Goal: Transaction & Acquisition: Purchase product/service

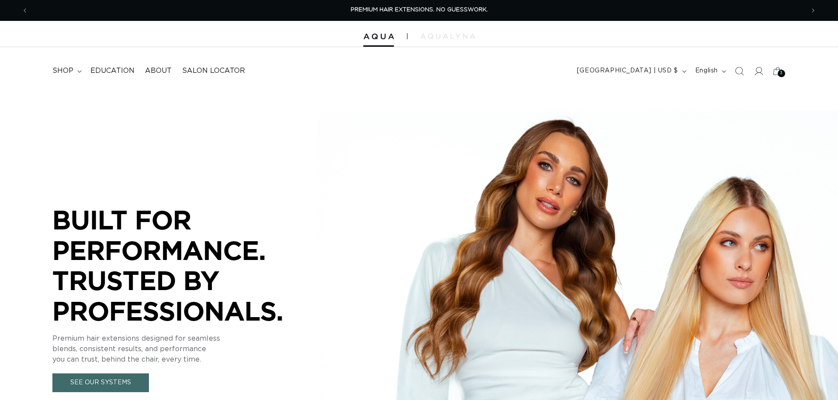
scroll to position [1, 0]
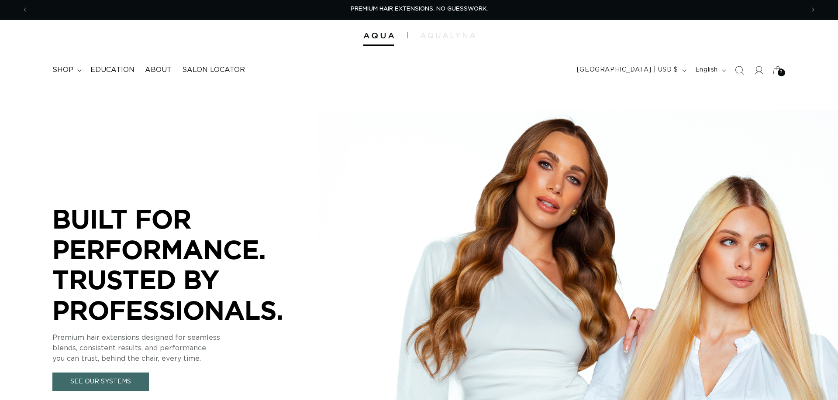
click at [740, 72] on icon "Search" at bounding box center [739, 70] width 9 height 9
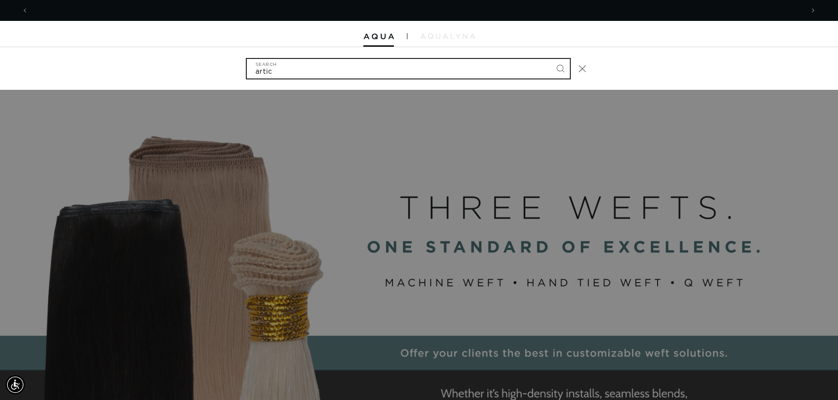
scroll to position [0, 1552]
type input "artic root"
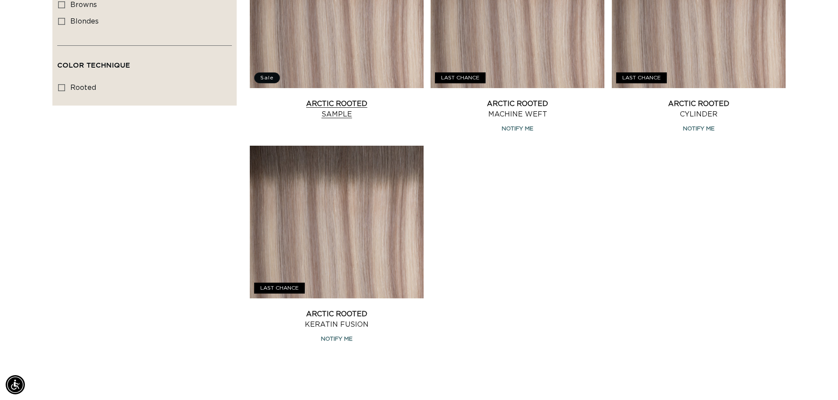
scroll to position [704, 0]
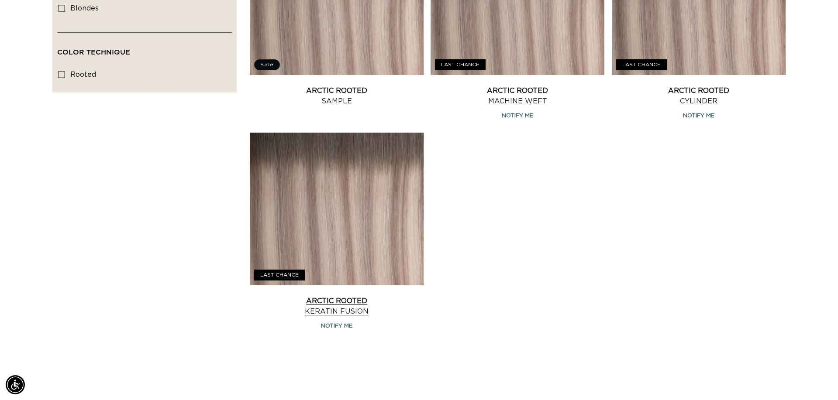
click at [363, 296] on link "Arctic Rooted Keratin Fusion" at bounding box center [337, 306] width 174 height 21
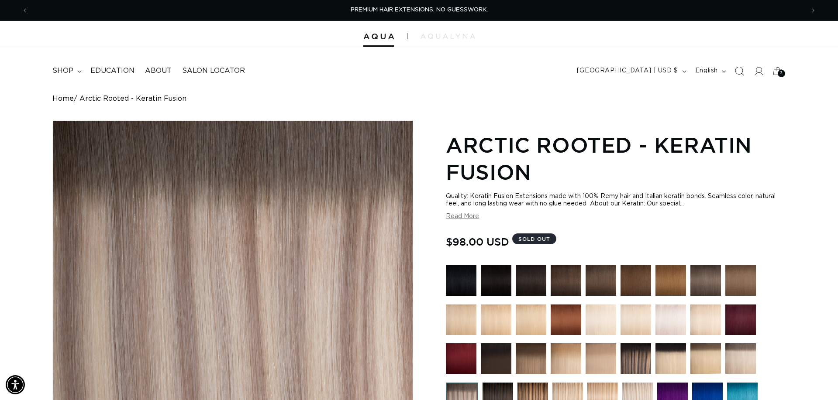
click at [736, 70] on icon "Search" at bounding box center [739, 70] width 9 height 9
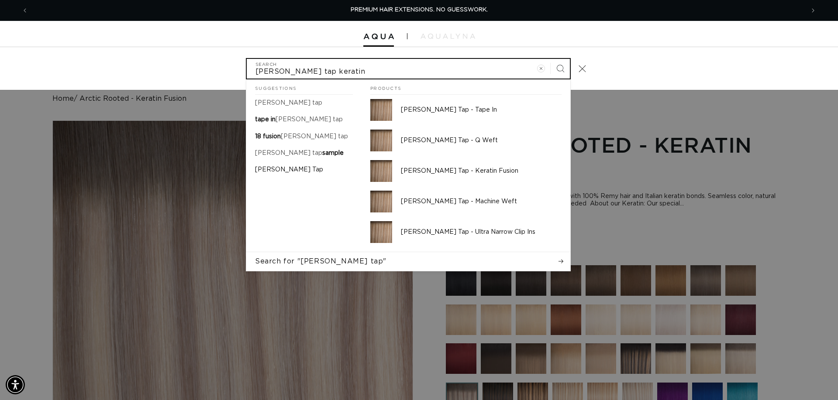
type input "victoria root tap keratin"
click at [560, 68] on button "Search" at bounding box center [560, 68] width 19 height 19
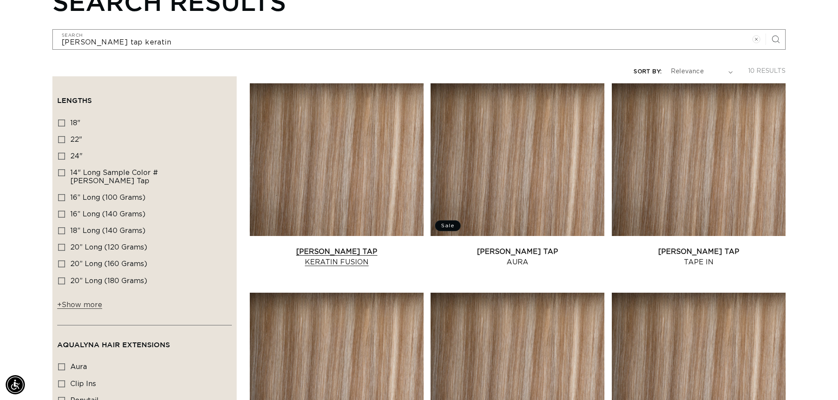
click at [332, 251] on link "Victoria Root Tap Keratin Fusion" at bounding box center [337, 257] width 174 height 21
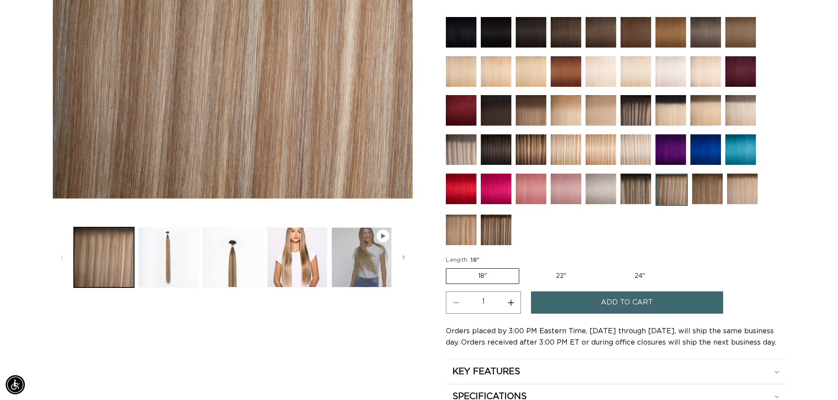
scroll to position [0, 776]
click at [511, 301] on button "Increase quantity for [PERSON_NAME] Tap - Keratin Fusion" at bounding box center [511, 303] width 20 height 22
type input "3"
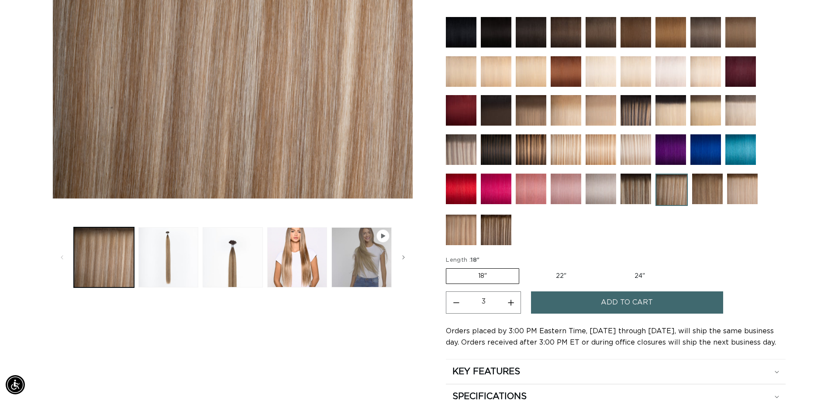
click at [606, 302] on span "Add to cart" at bounding box center [627, 303] width 52 height 22
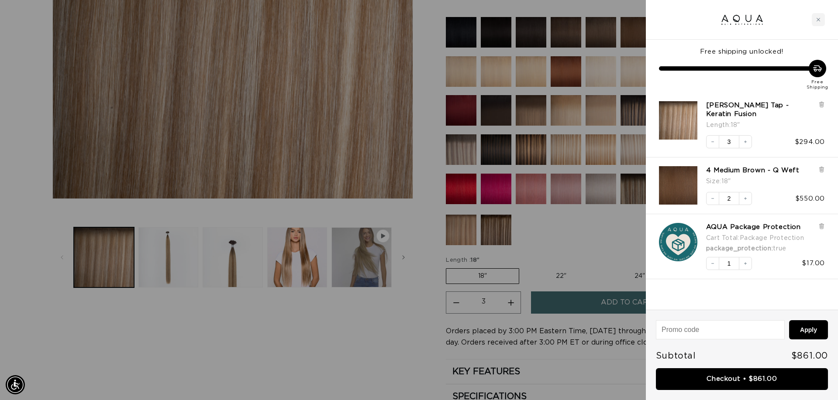
scroll to position [0, 776]
click at [689, 330] on input at bounding box center [720, 330] width 128 height 18
type input "wxwww7jxdd7x68j8"
click at [805, 335] on button "Apply" at bounding box center [808, 330] width 39 height 19
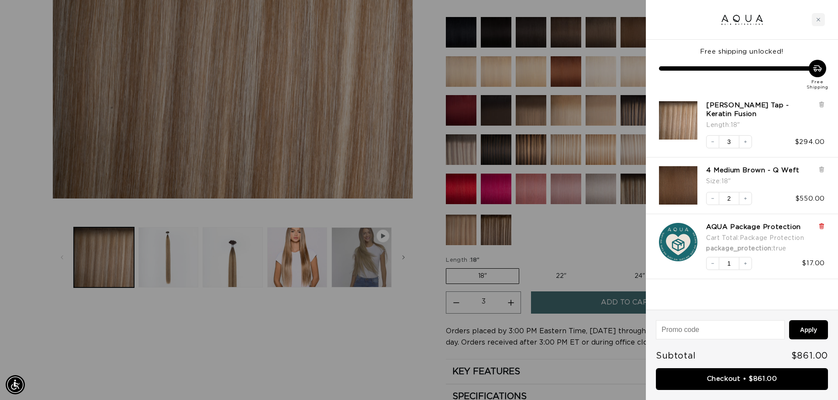
click at [822, 227] on icon at bounding box center [821, 226] width 3 height 4
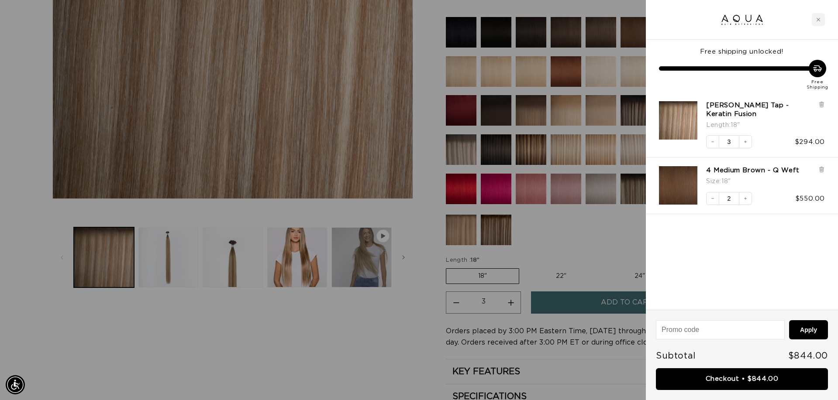
scroll to position [0, 776]
click at [703, 328] on input at bounding box center [720, 330] width 128 height 18
type input "WXWW W7JX DD7X 68J8"
click at [807, 324] on button "Apply" at bounding box center [808, 330] width 39 height 19
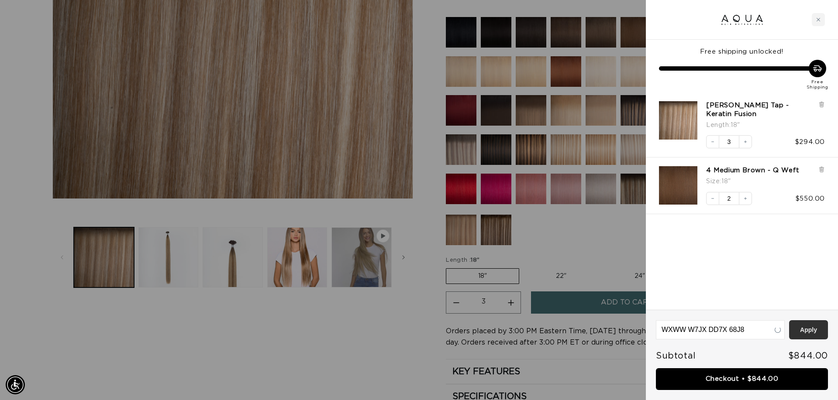
scroll to position [0, 0]
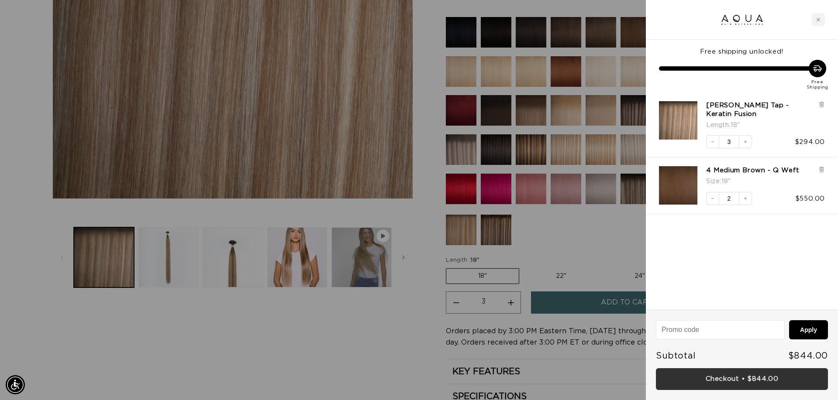
click at [733, 380] on link "Checkout • $844.00" at bounding box center [742, 380] width 172 height 22
